Goal: Transaction & Acquisition: Purchase product/service

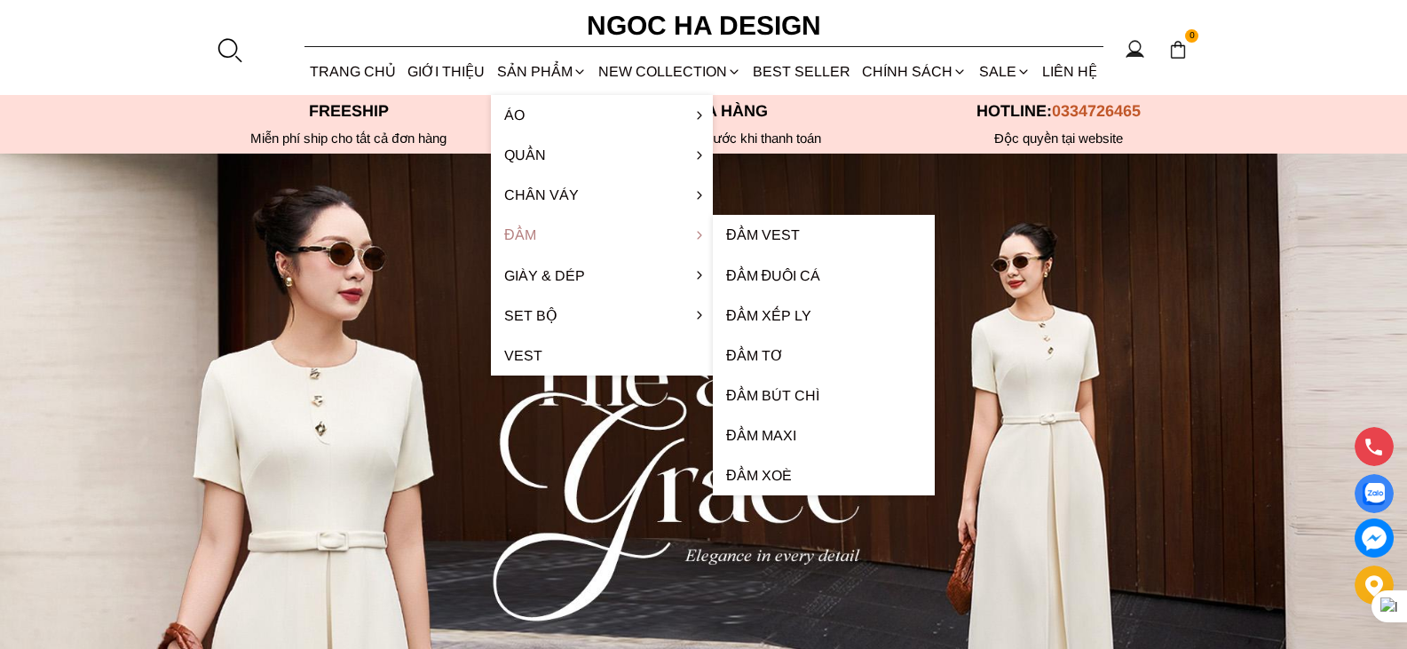
click at [557, 236] on link "Đầm" at bounding box center [602, 235] width 222 height 40
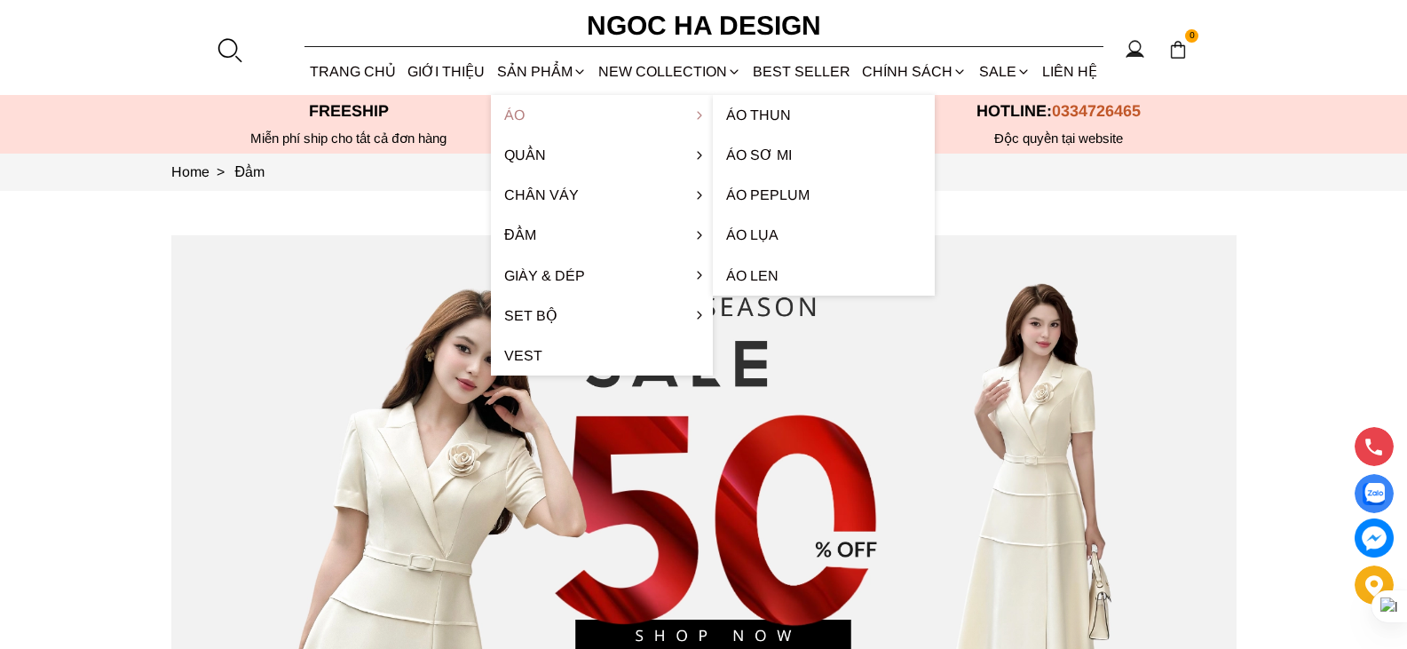
click at [544, 112] on link "Áo" at bounding box center [602, 115] width 222 height 40
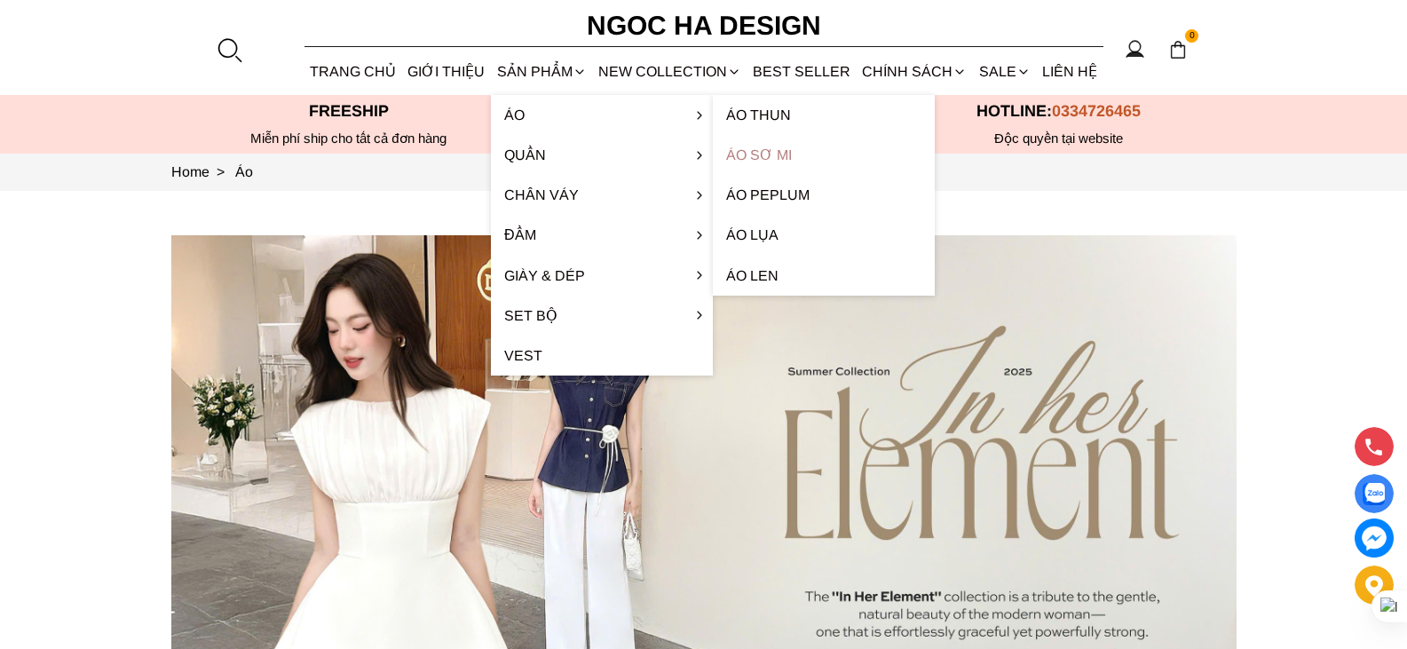
click at [771, 150] on link "Áo sơ mi" at bounding box center [824, 155] width 222 height 40
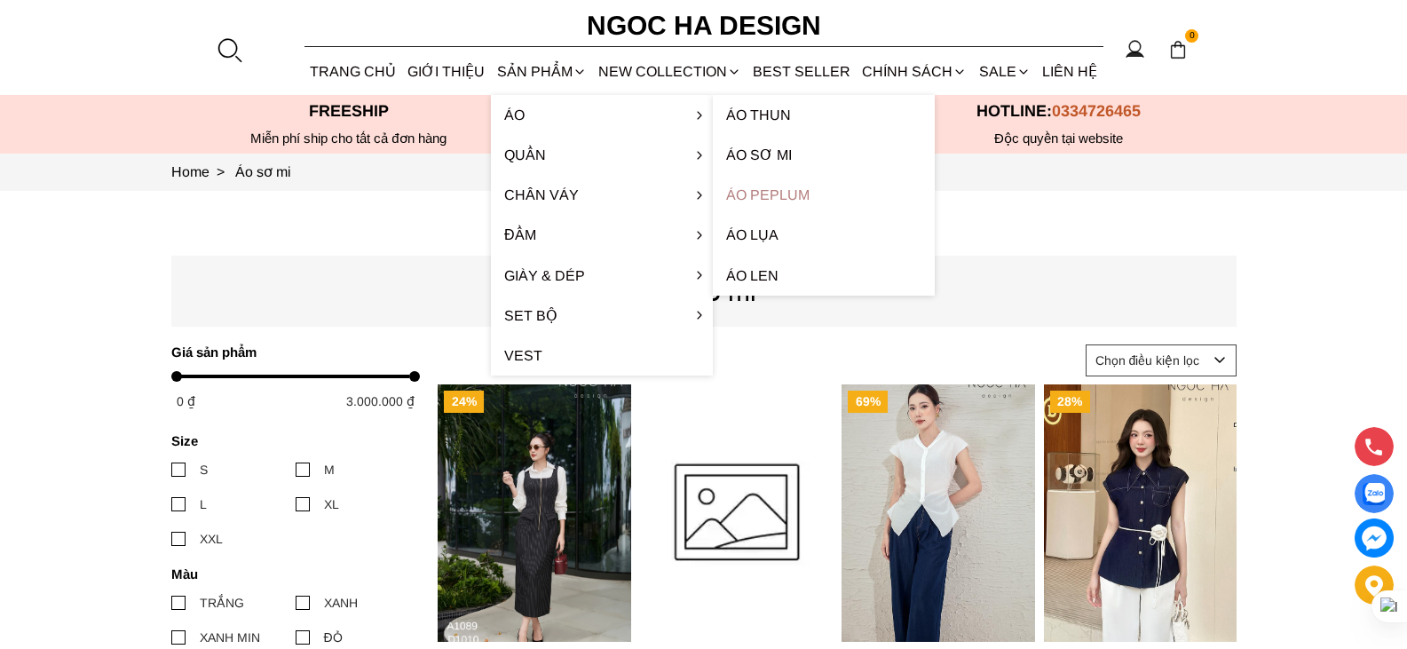
click at [776, 194] on link "Áo Peplum" at bounding box center [824, 195] width 222 height 40
